Goal: Task Accomplishment & Management: Use online tool/utility

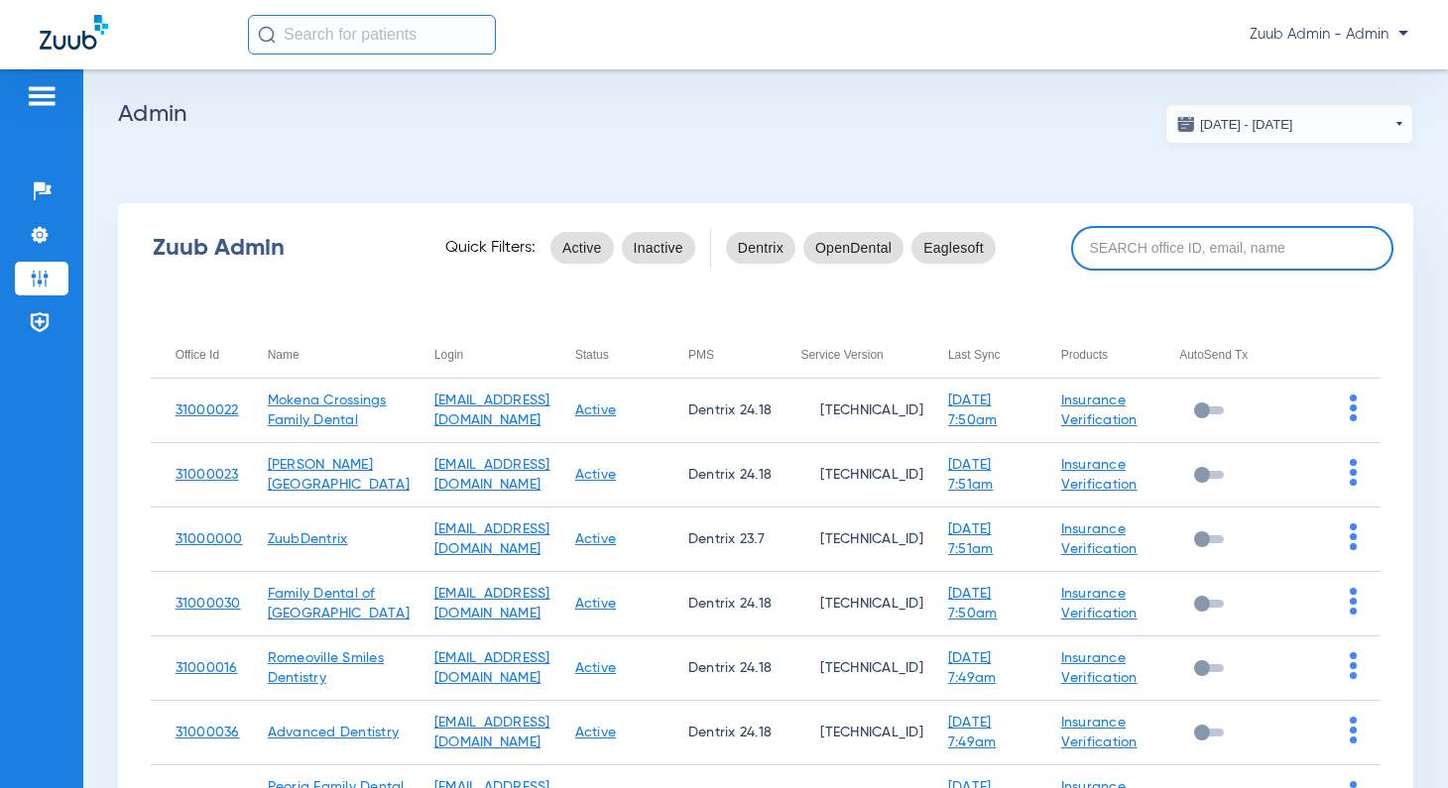
click at [1160, 253] on input at bounding box center [1232, 248] width 322 height 45
paste input "31000022"
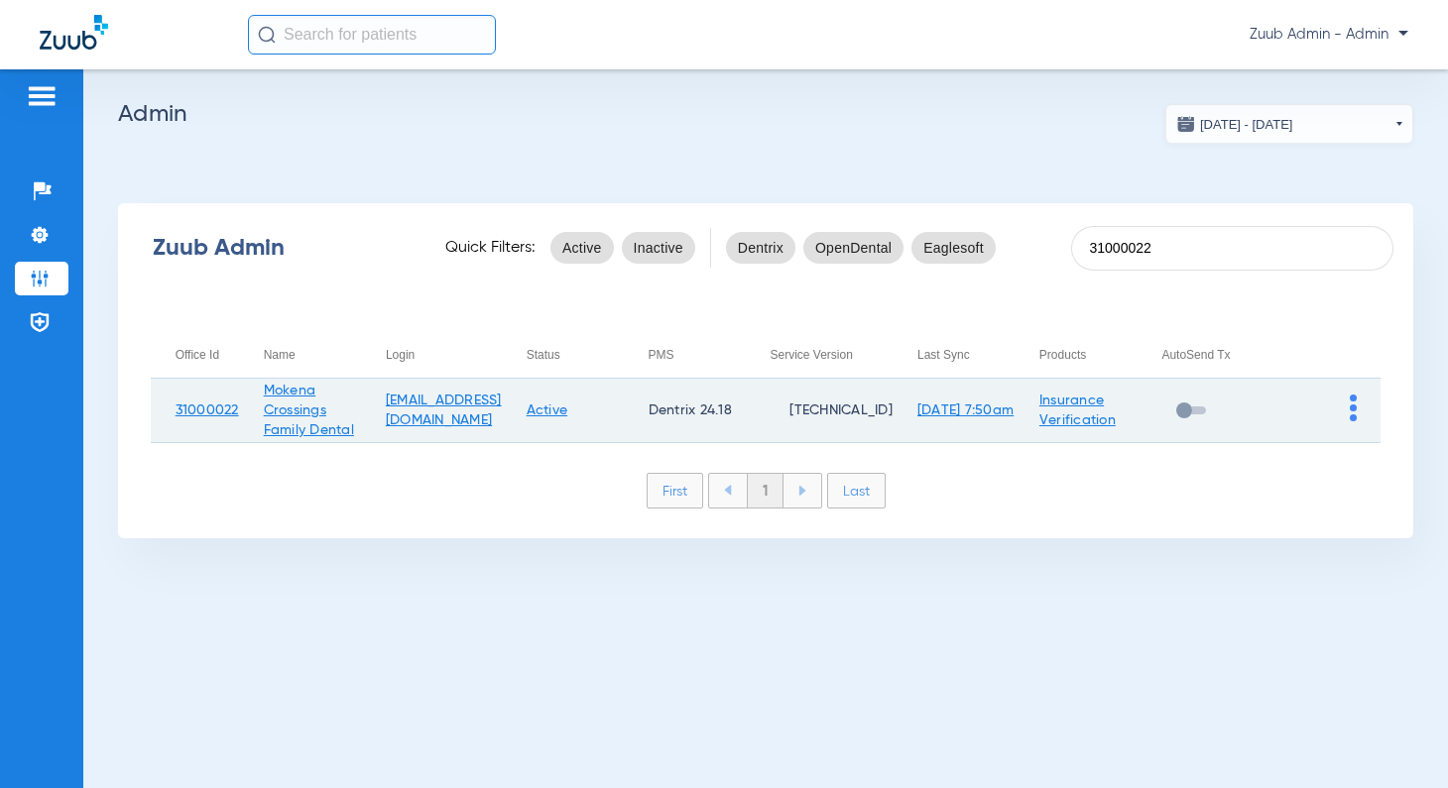
type input "31000022"
click at [1350, 409] on img at bounding box center [1353, 408] width 7 height 27
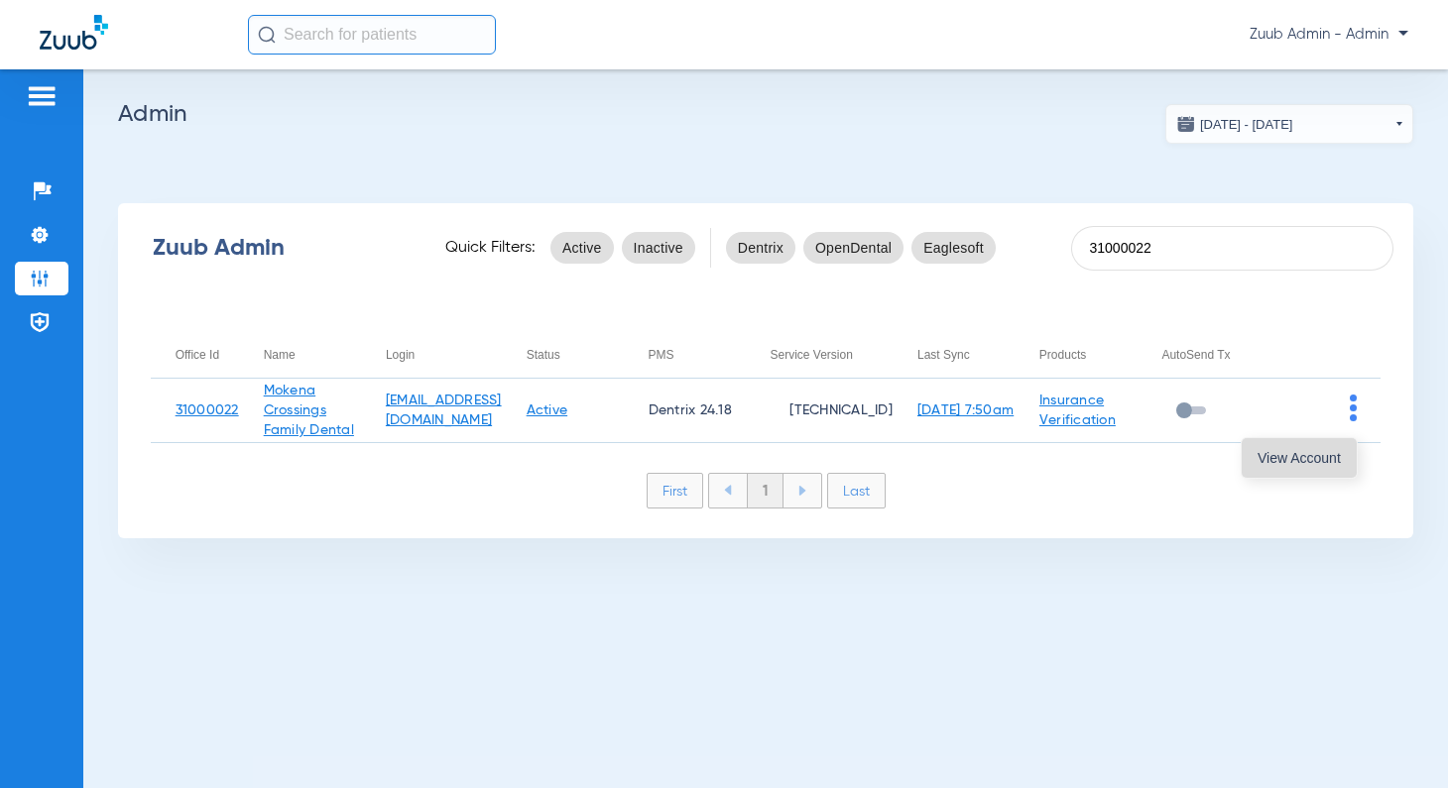
click at [1303, 455] on span "View Account" at bounding box center [1298, 458] width 83 height 14
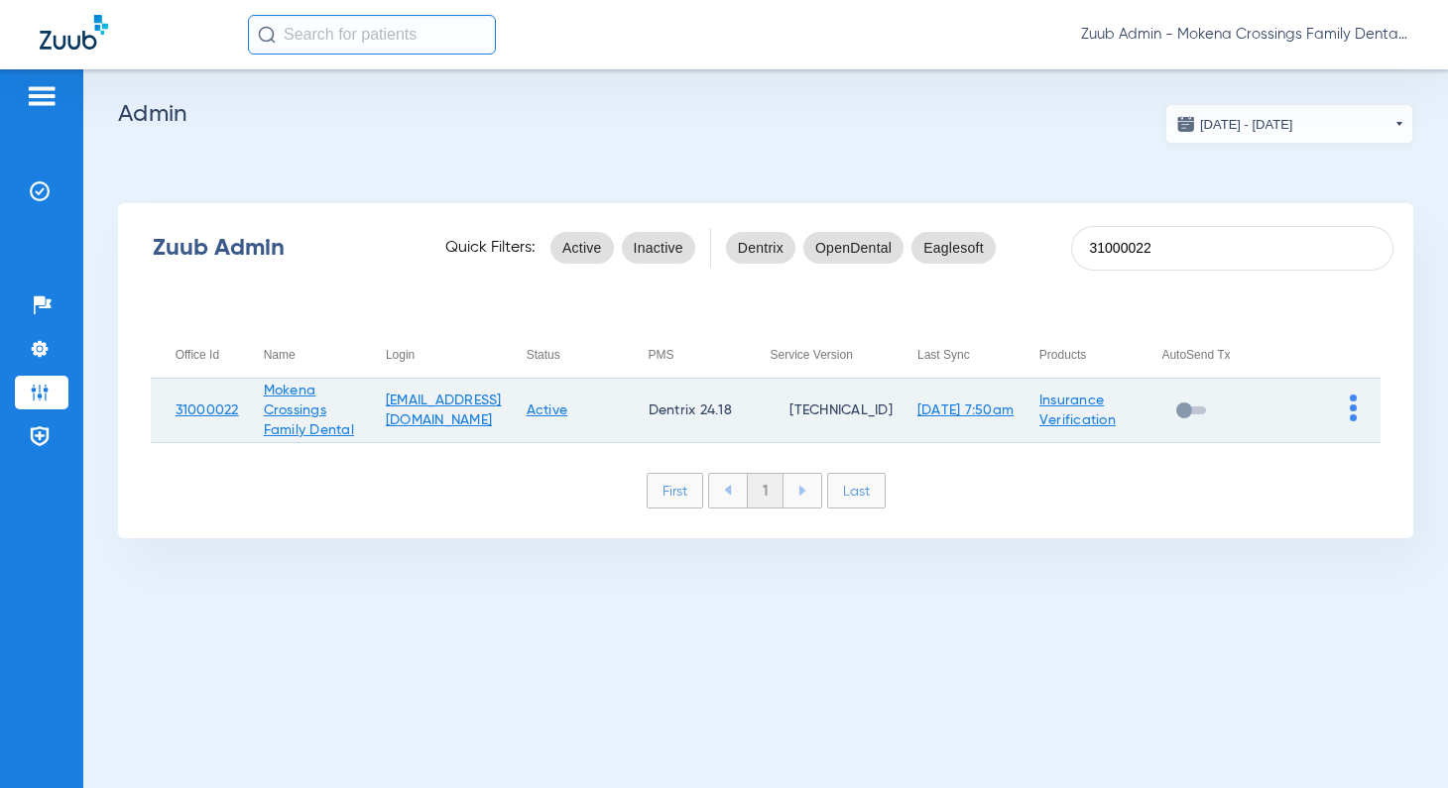
click at [1353, 414] on img at bounding box center [1353, 408] width 7 height 27
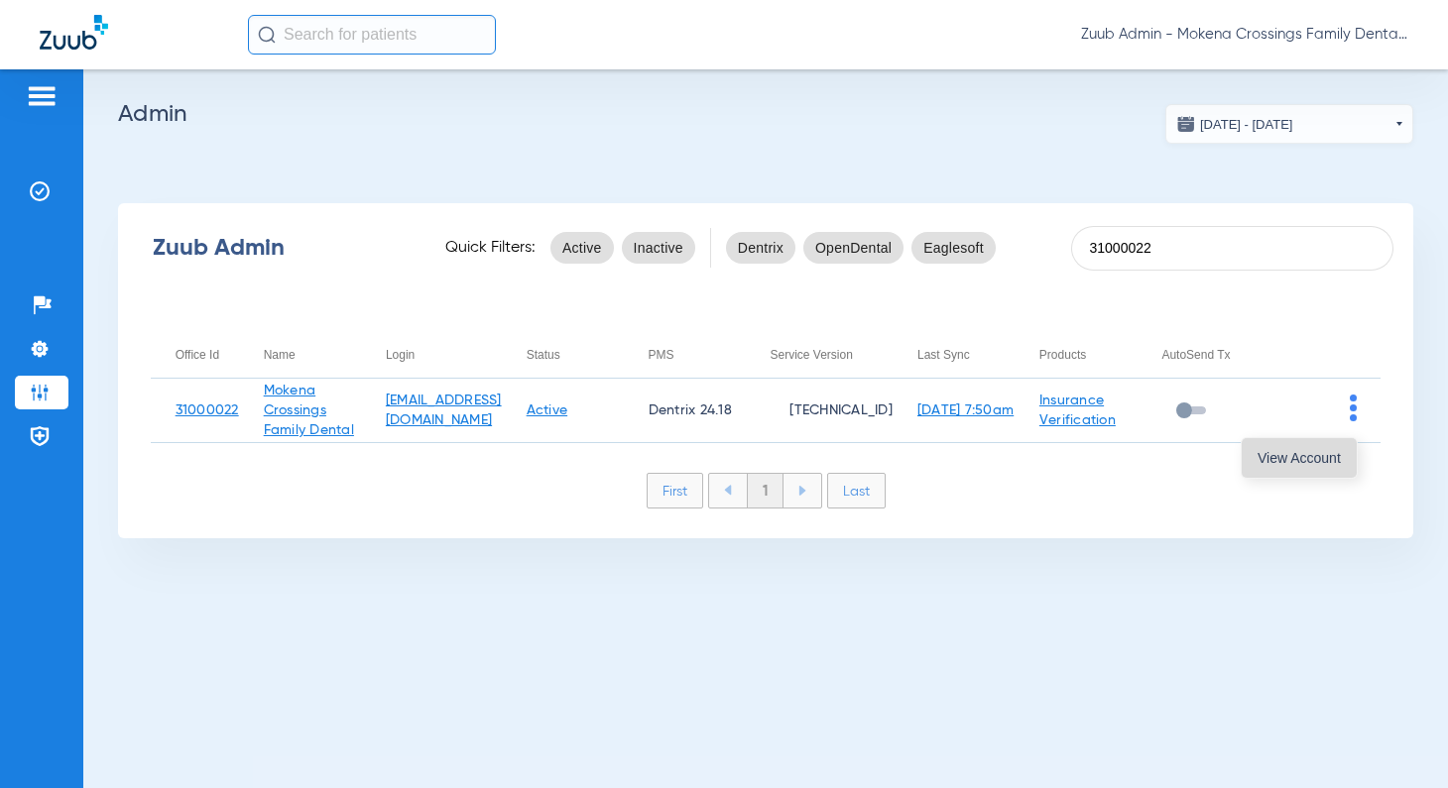
click at [1284, 454] on span "View Account" at bounding box center [1298, 458] width 83 height 14
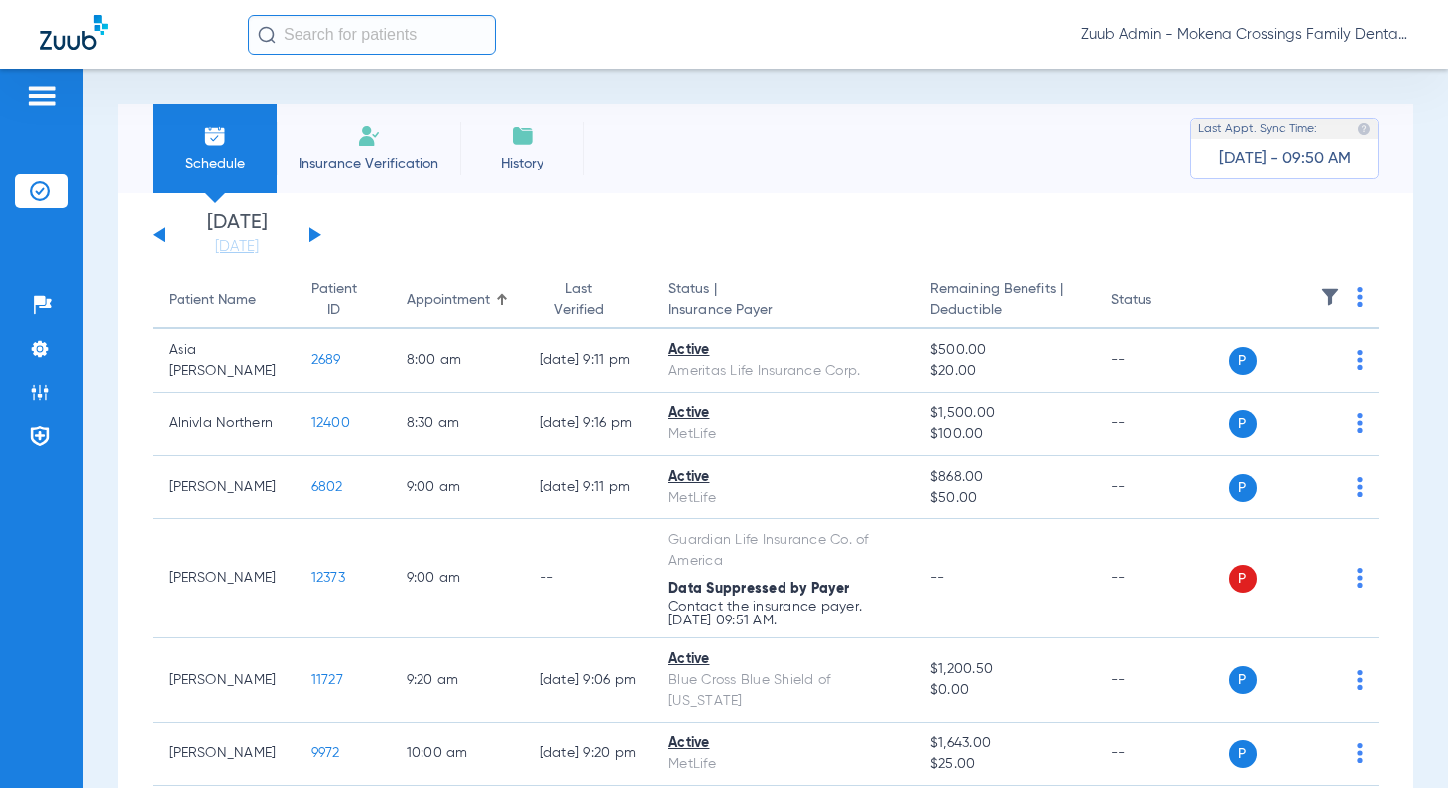
click at [393, 19] on input "text" at bounding box center [372, 35] width 248 height 40
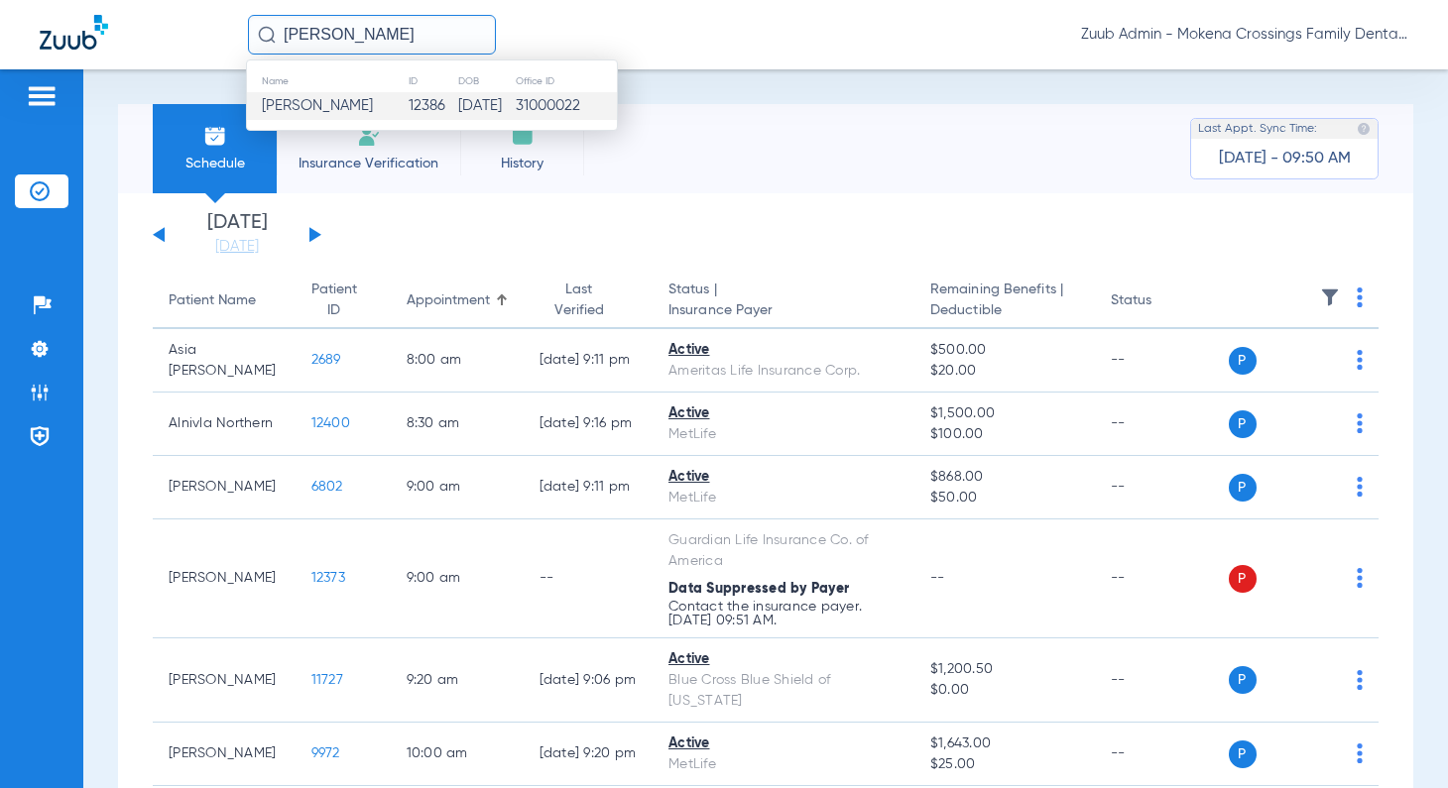
type input "[PERSON_NAME]"
click at [364, 110] on span "[PERSON_NAME]" at bounding box center [317, 105] width 111 height 15
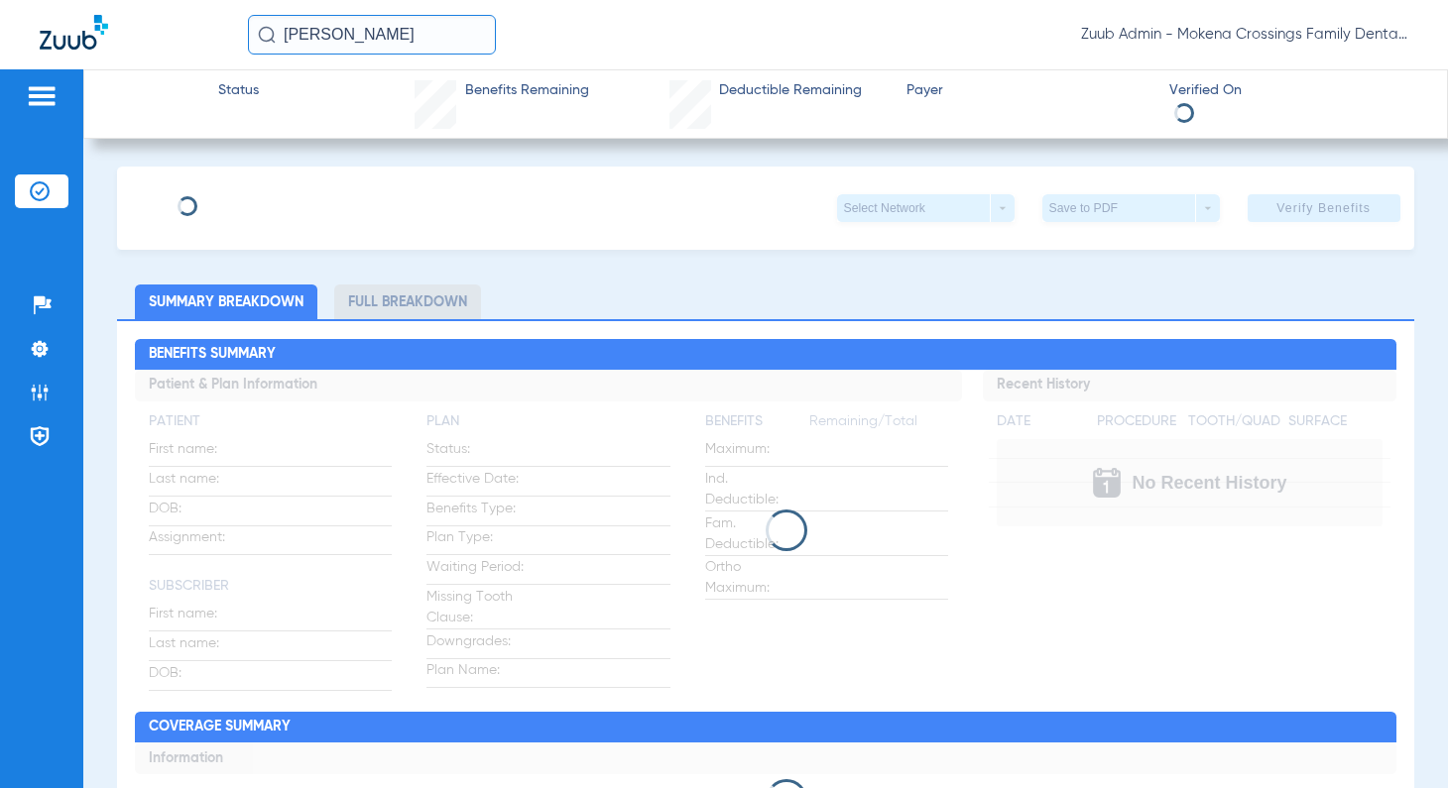
type input "[PERSON_NAME]"
type input "[DATE]"
type input "840018669"
type input "019837"
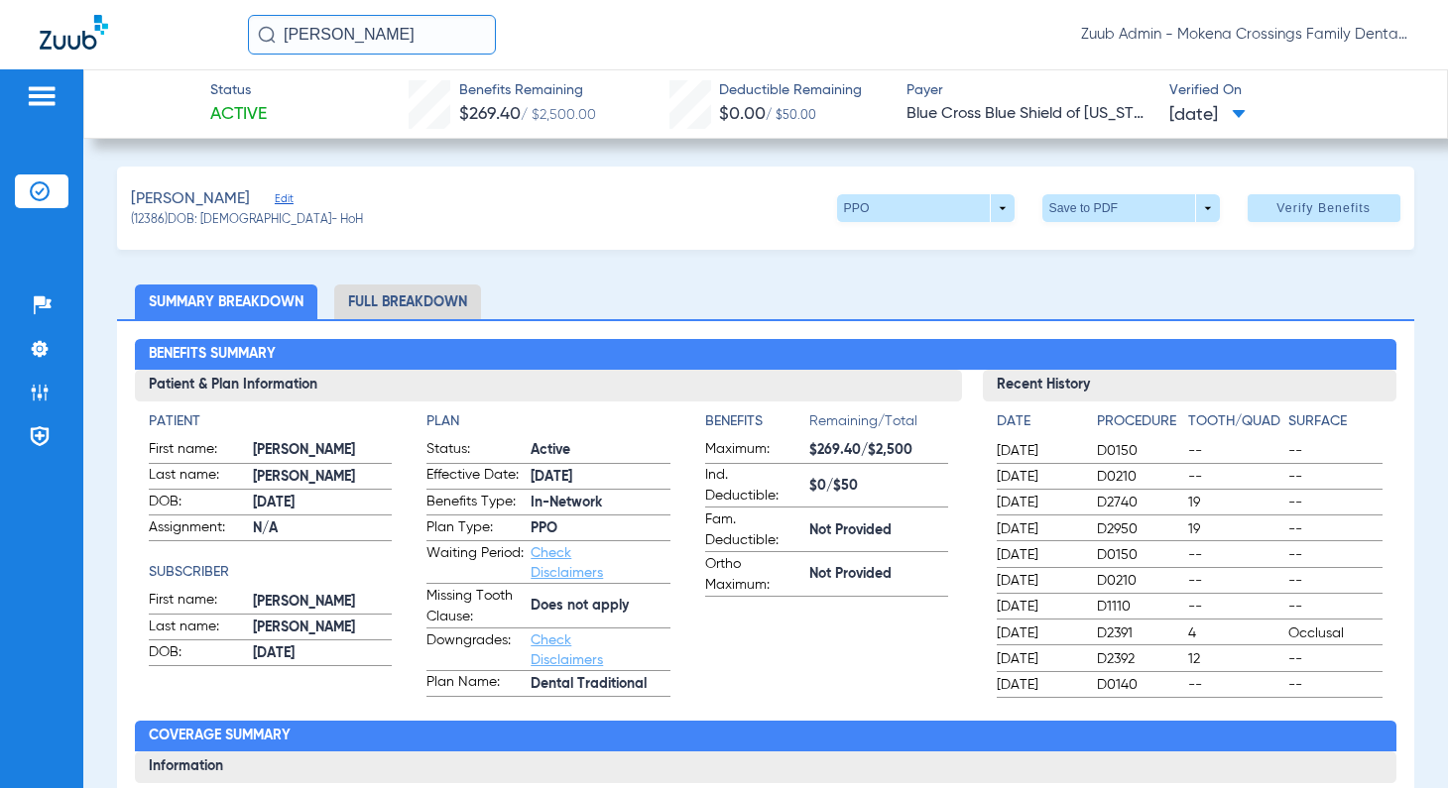
click at [275, 197] on span "Edit" at bounding box center [284, 201] width 18 height 19
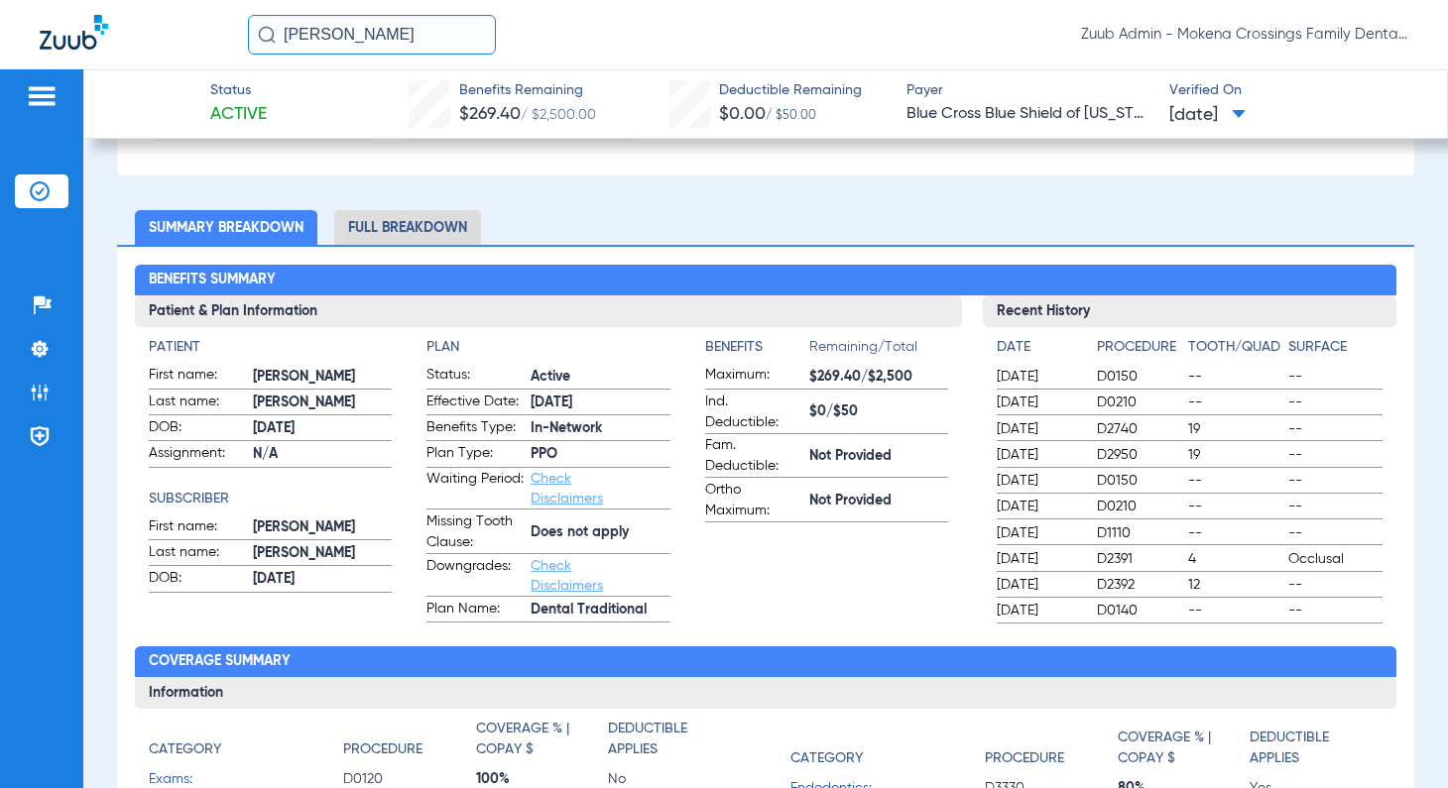
scroll to position [458, 0]
click at [376, 235] on li "Full Breakdown" at bounding box center [407, 227] width 147 height 35
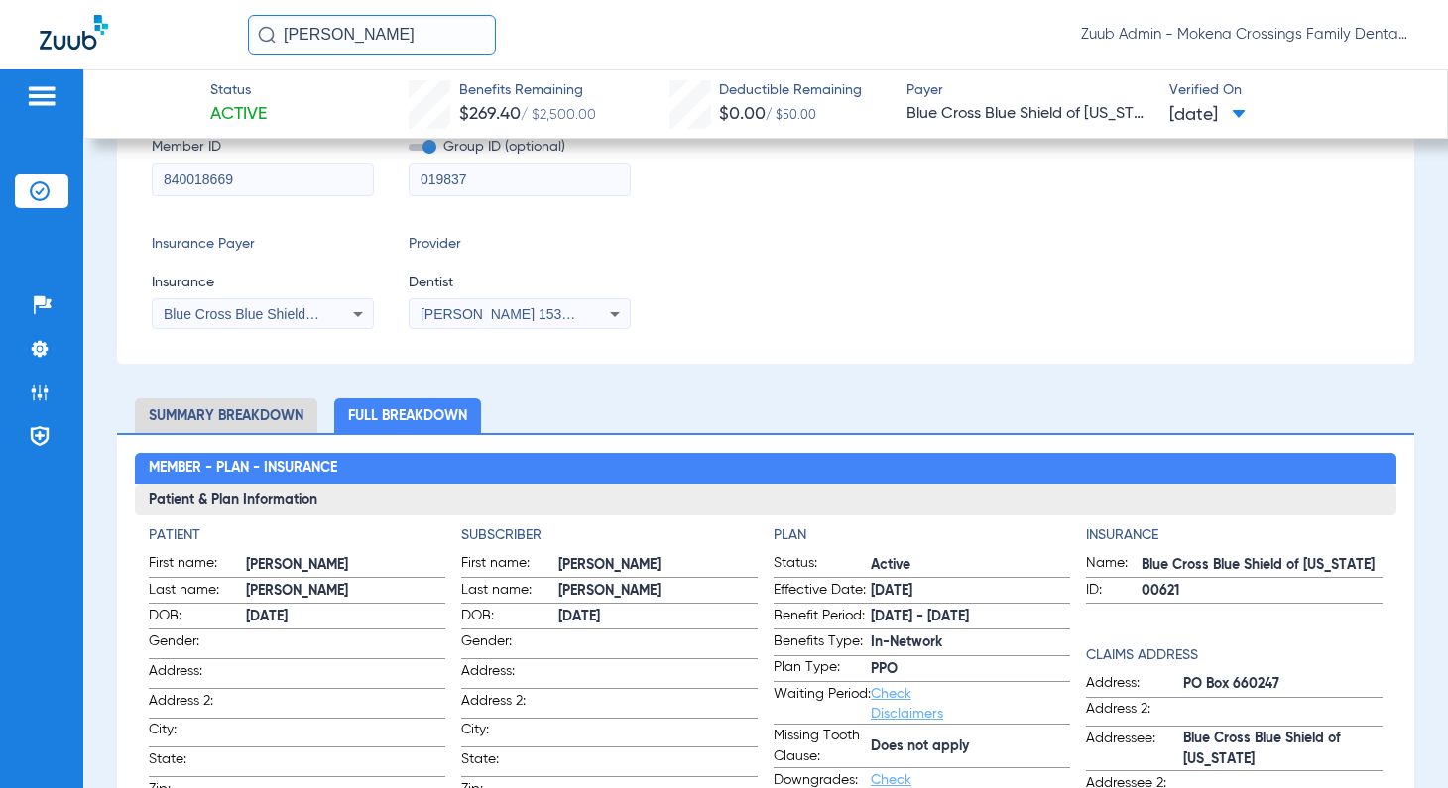
scroll to position [0, 0]
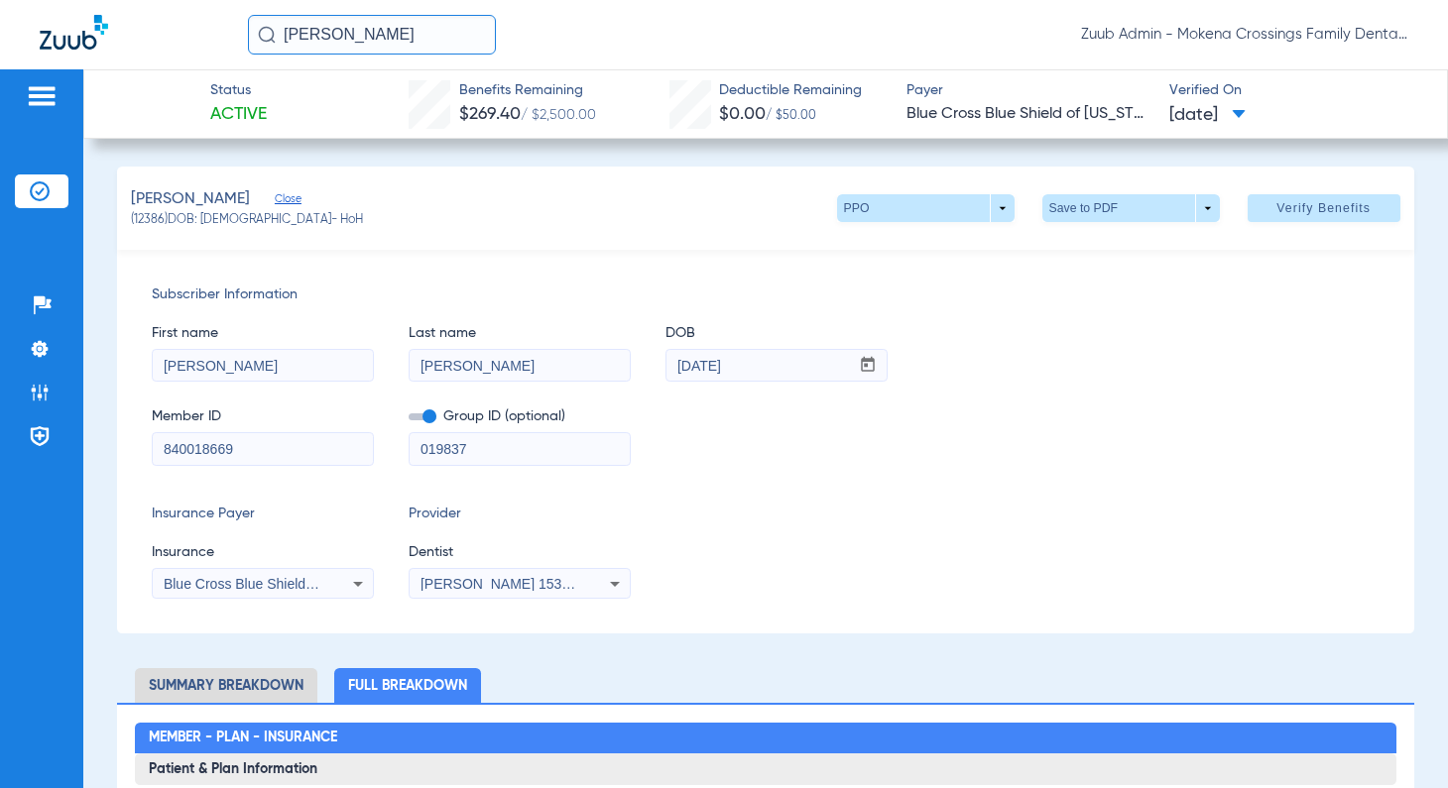
click at [232, 453] on input "840018669" at bounding box center [263, 449] width 220 height 32
click at [143, 217] on span "(12386) DOB: [DEMOGRAPHIC_DATA] - HoH" at bounding box center [247, 221] width 232 height 18
copy span "12386"
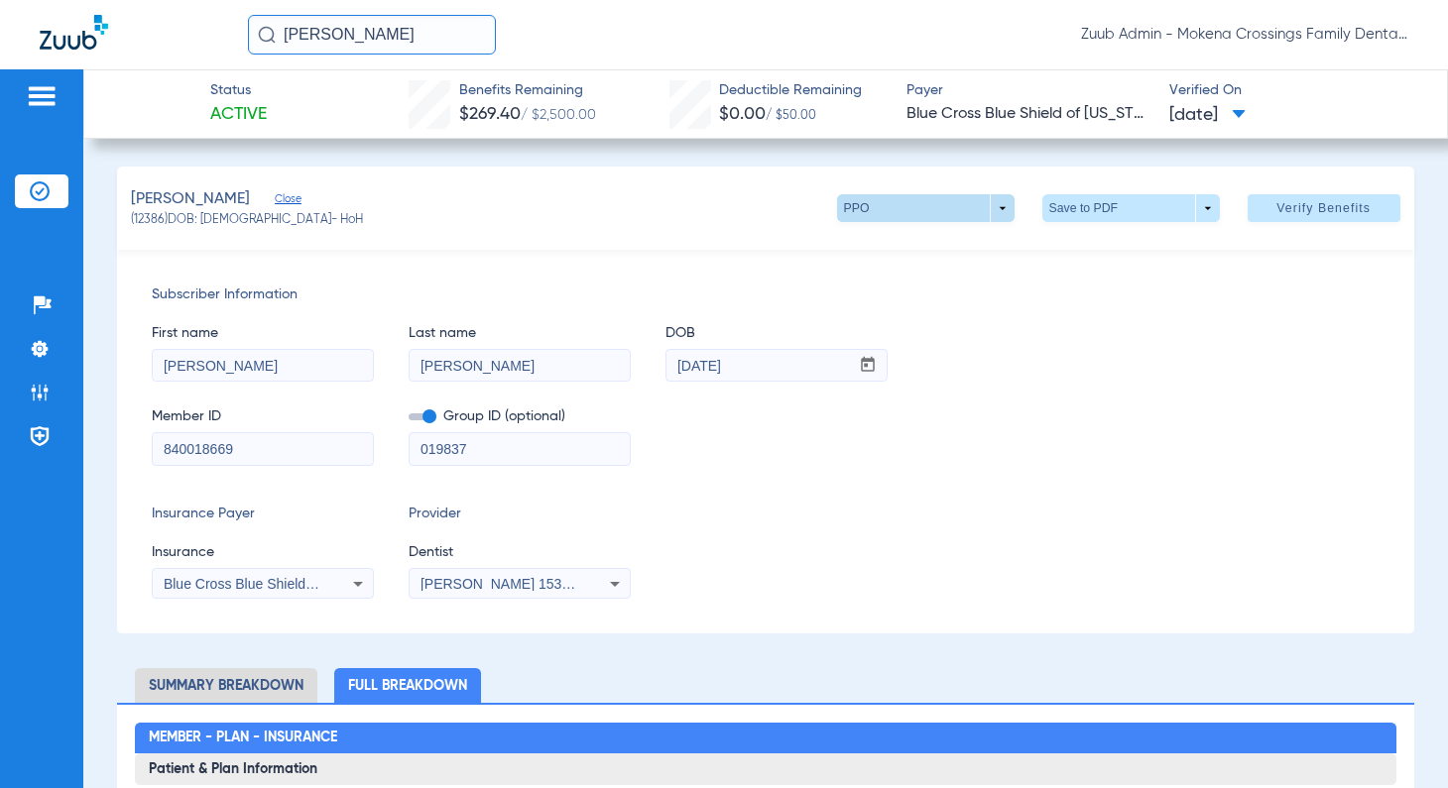
click at [981, 200] on span at bounding box center [925, 208] width 177 height 28
click at [467, 613] on div at bounding box center [724, 394] width 1448 height 788
click at [883, 220] on span at bounding box center [925, 208] width 177 height 28
click at [712, 233] on div at bounding box center [724, 394] width 1448 height 788
click at [949, 226] on div "[PERSON_NAME] (12386) DOB: [DEMOGRAPHIC_DATA] - HoH PPO arrow_drop_down Save to…" at bounding box center [765, 208] width 1296 height 83
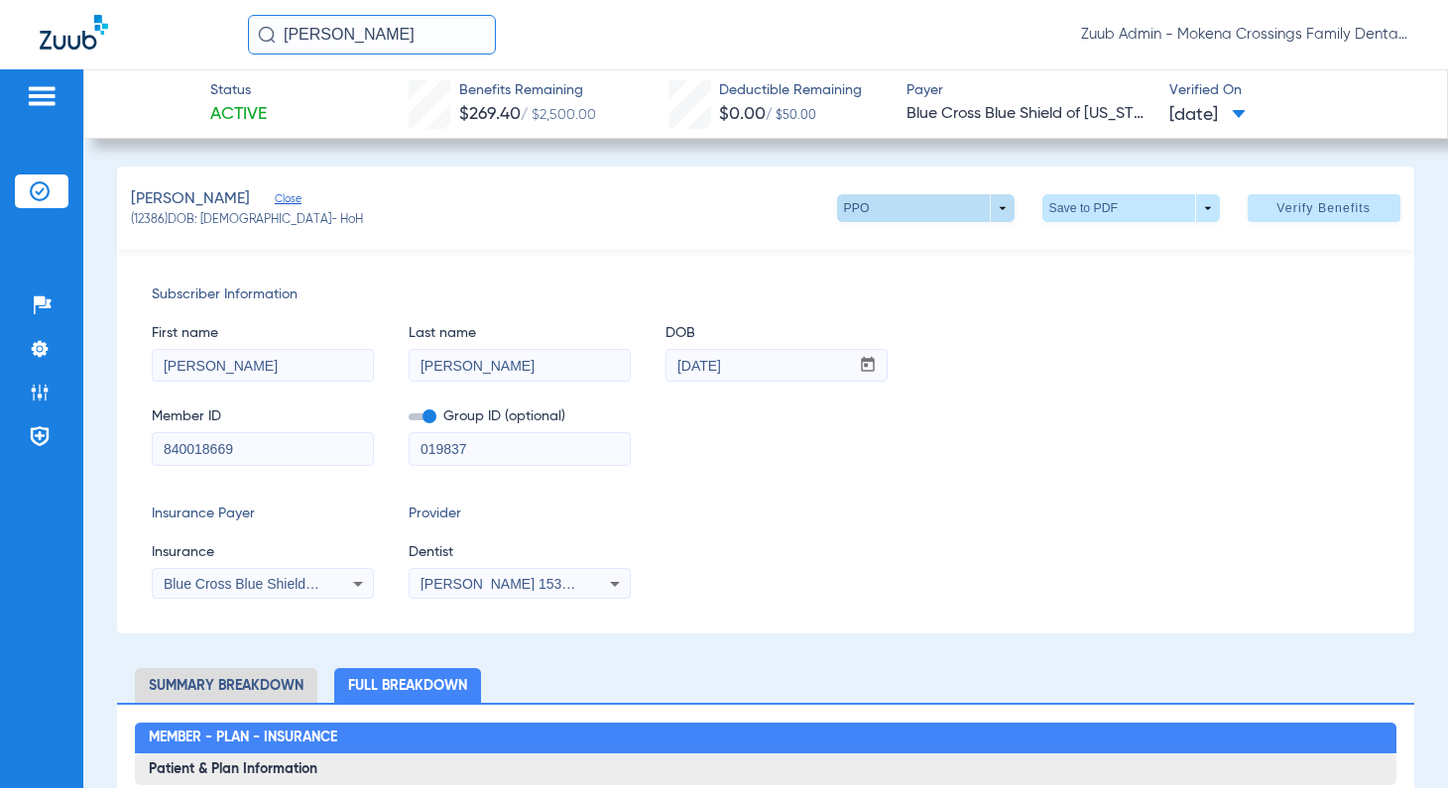
click at [941, 201] on span at bounding box center [925, 208] width 48 height 48
click at [998, 561] on div at bounding box center [724, 394] width 1448 height 788
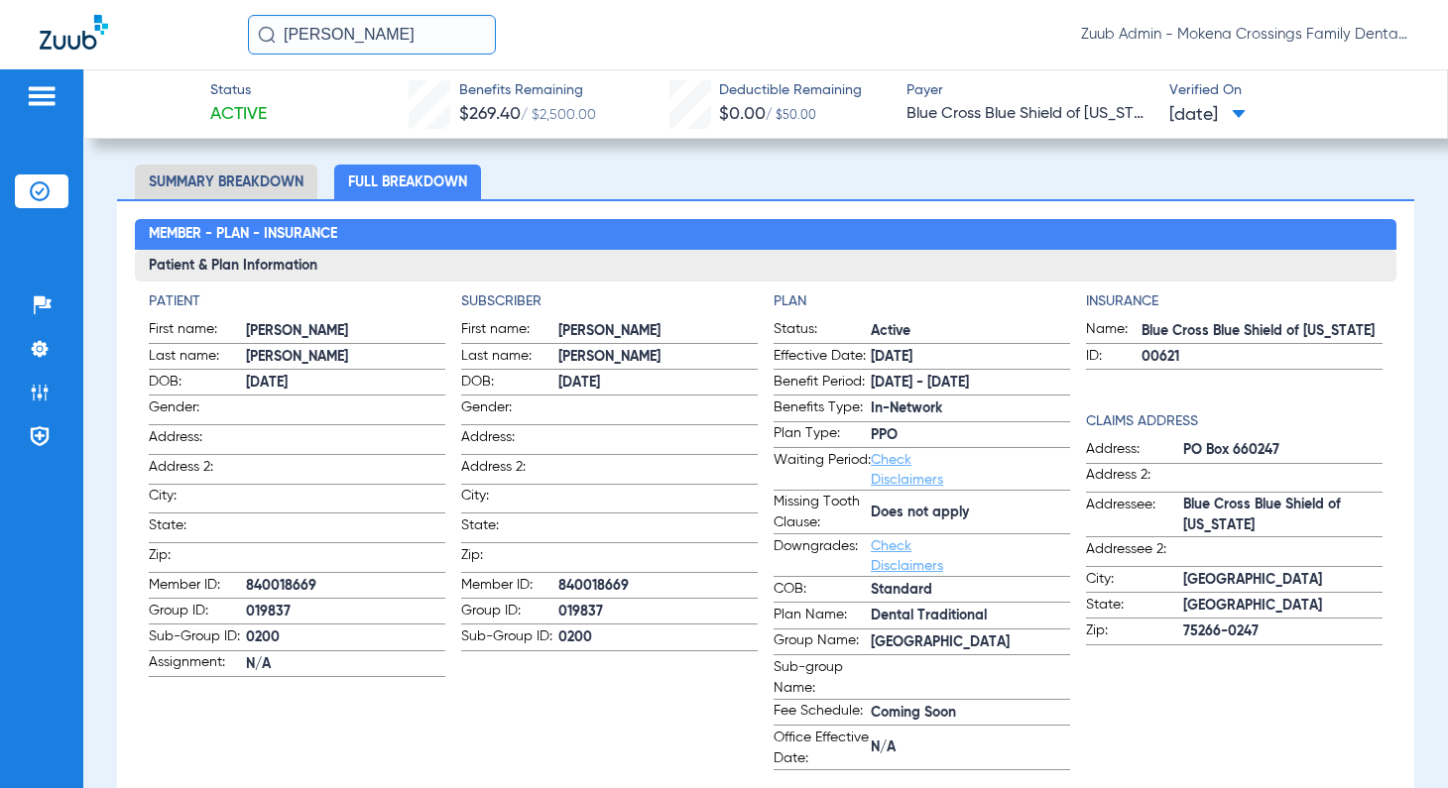
scroll to position [512, 0]
